Goal: Entertainment & Leisure: Consume media (video, audio)

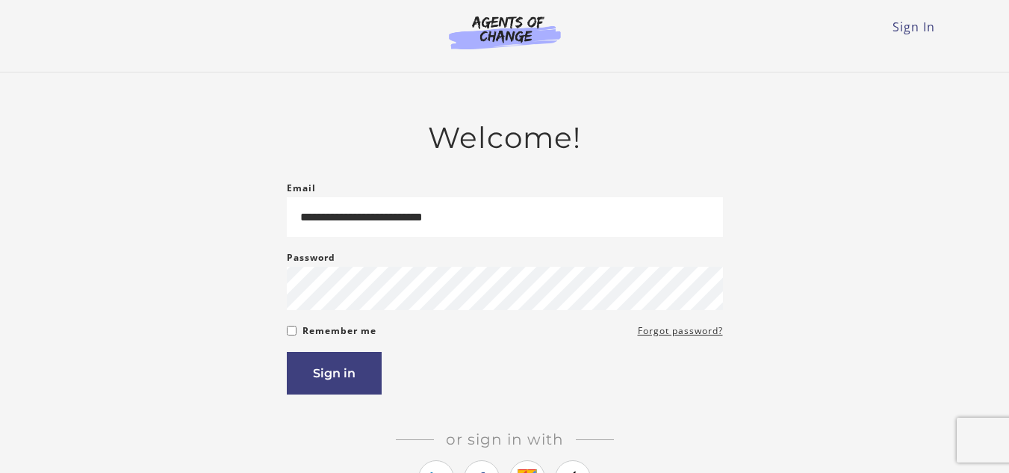
type input "**********"
click at [327, 362] on button "Sign in" at bounding box center [334, 373] width 95 height 43
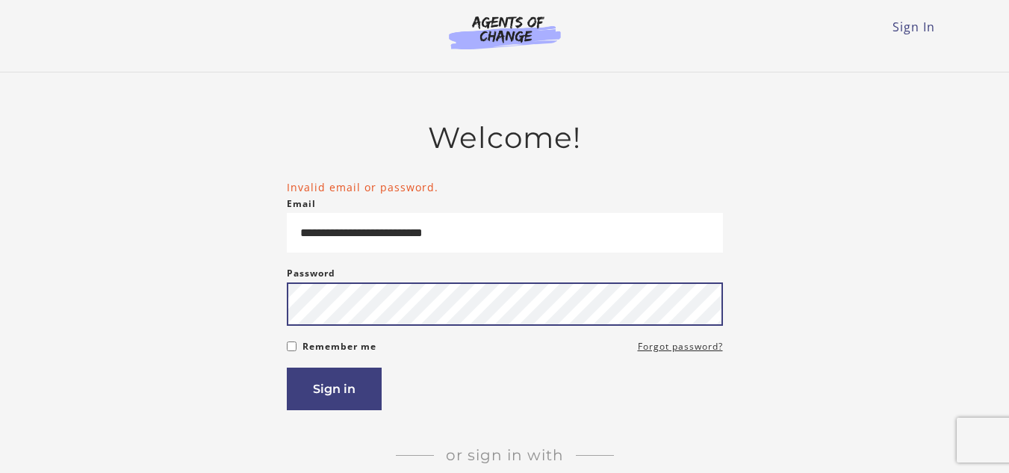
click at [287, 367] on button "Sign in" at bounding box center [334, 388] width 95 height 43
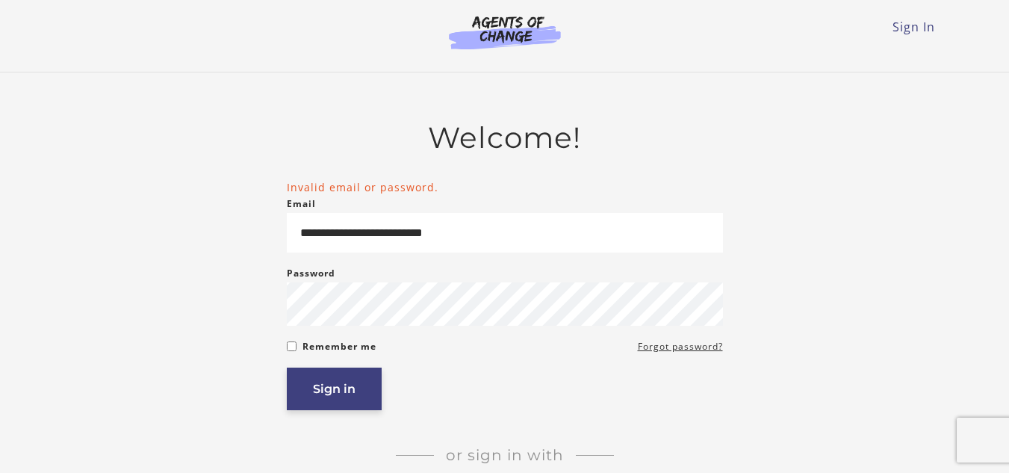
click at [312, 402] on button "Sign in" at bounding box center [334, 388] width 95 height 43
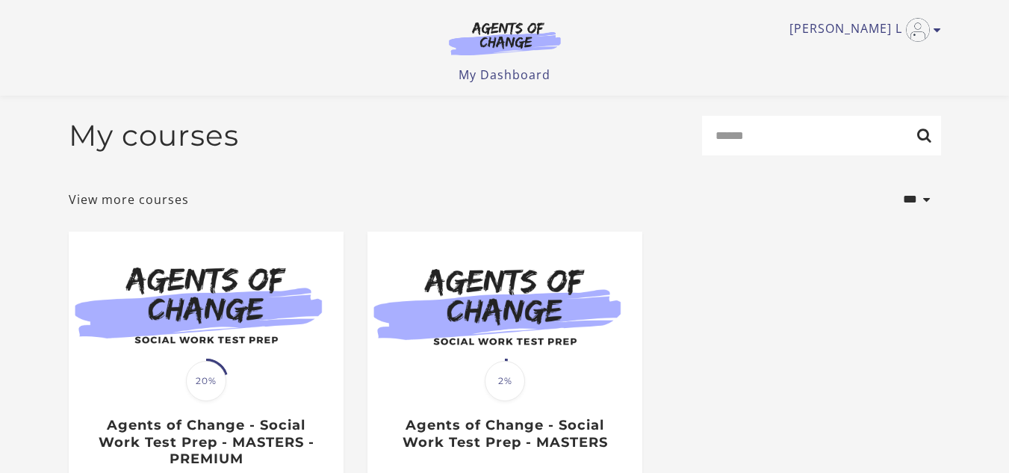
scroll to position [107, 0]
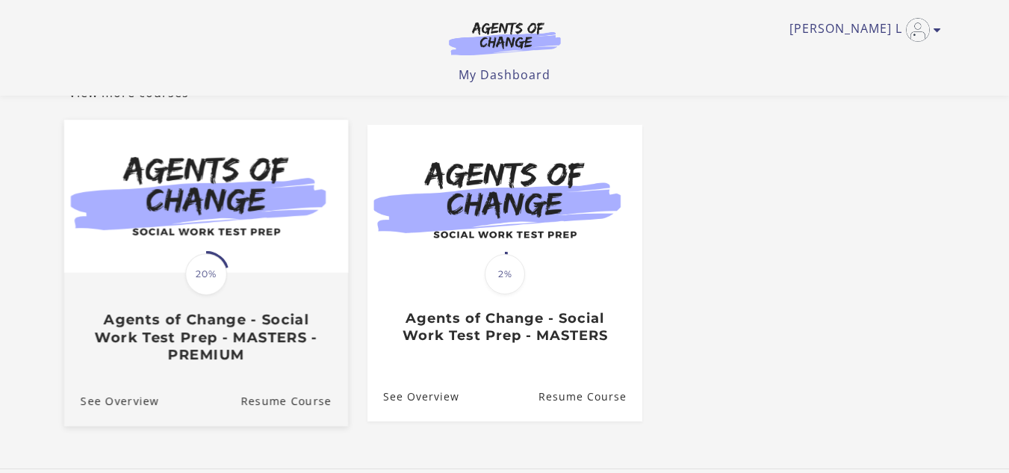
click at [158, 283] on div "Translation missing: en.liquid.partials.dashboard_course_card.progress_descript…" at bounding box center [205, 318] width 284 height 89
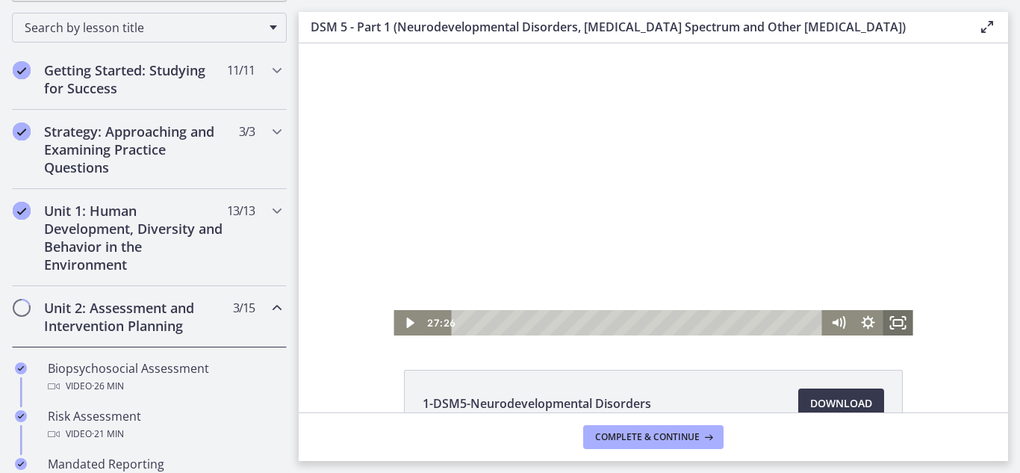
click at [899, 320] on icon "Fullscreen" at bounding box center [899, 322] width 30 height 25
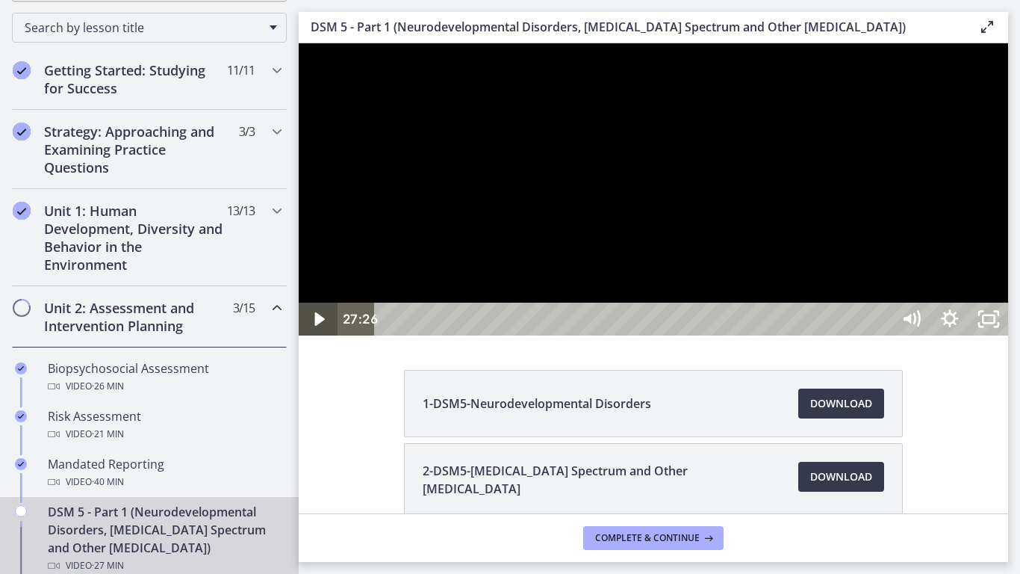
click at [319, 335] on icon "Play Video" at bounding box center [319, 318] width 39 height 33
click at [309, 339] on icon "Play Video" at bounding box center [320, 320] width 46 height 40
click at [1012, 339] on icon "Unfullscreen" at bounding box center [989, 320] width 46 height 40
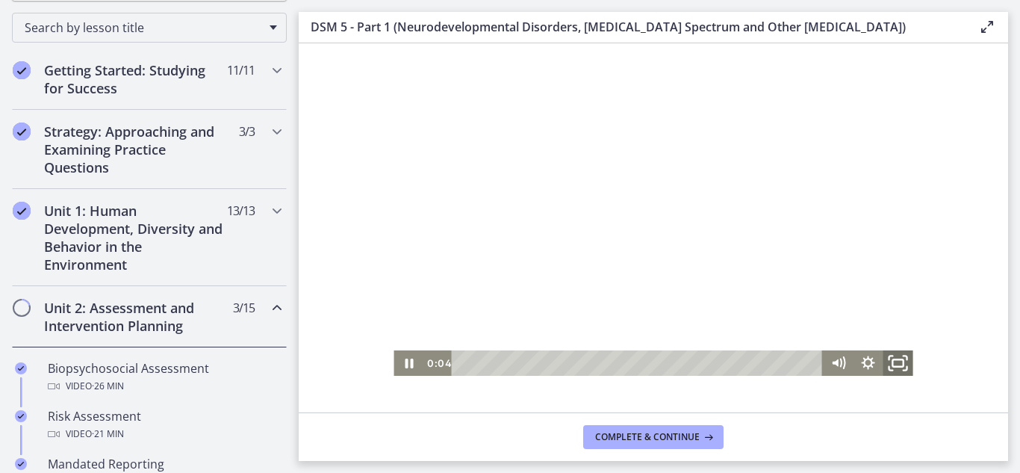
click at [902, 364] on icon "Fullscreen" at bounding box center [899, 363] width 36 height 31
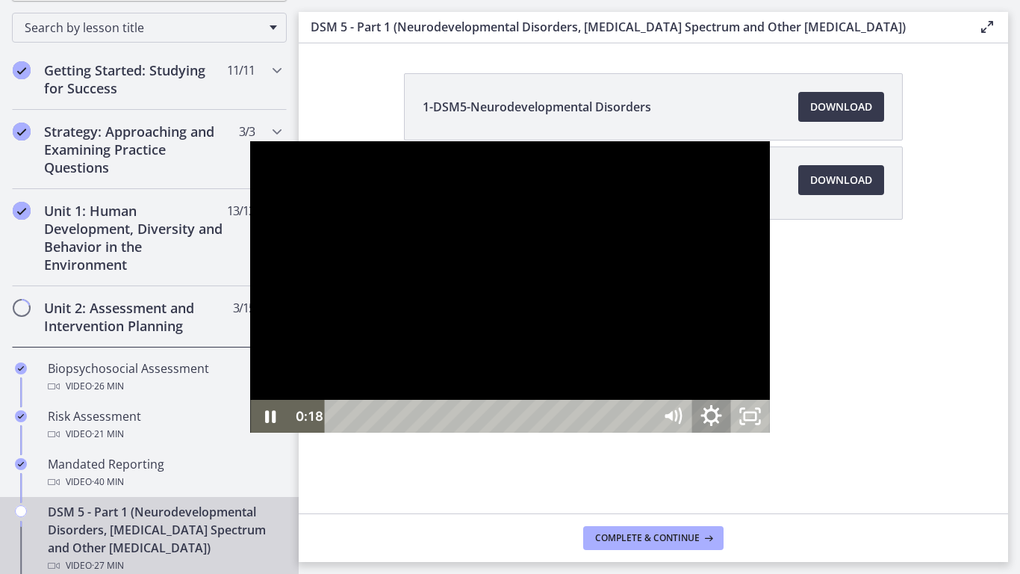
click at [734, 436] on icon "Show settings menu" at bounding box center [711, 417] width 46 height 40
click at [770, 367] on button "Speed 1.5x" at bounding box center [692, 350] width 155 height 33
click at [769, 429] on div at bounding box center [509, 287] width 519 height 292
click at [249, 436] on icon "Play Video" at bounding box center [272, 417] width 46 height 40
